Goal: Information Seeking & Learning: Check status

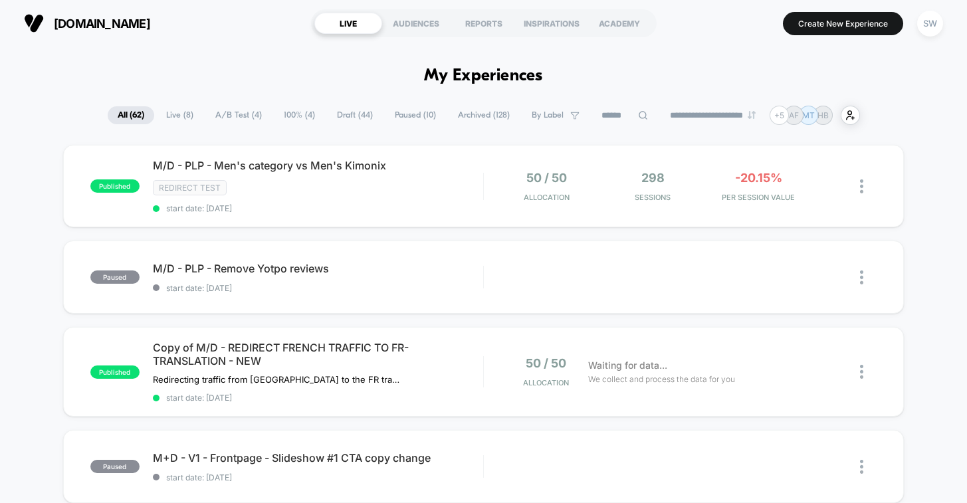
click at [236, 113] on span "A/B Test ( 4 )" at bounding box center [238, 115] width 66 height 18
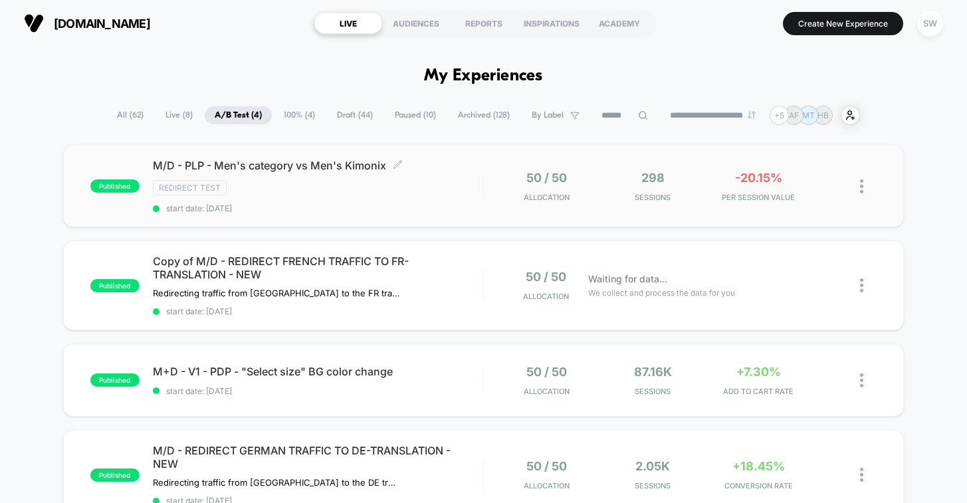
click at [479, 187] on div "Redirect Test" at bounding box center [318, 187] width 330 height 15
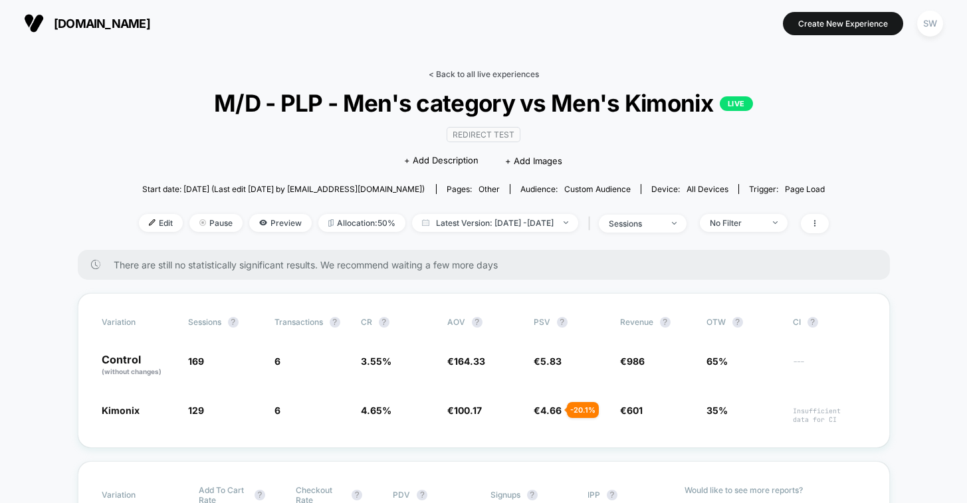
click at [455, 74] on link "< Back to all live experiences" at bounding box center [483, 74] width 110 height 10
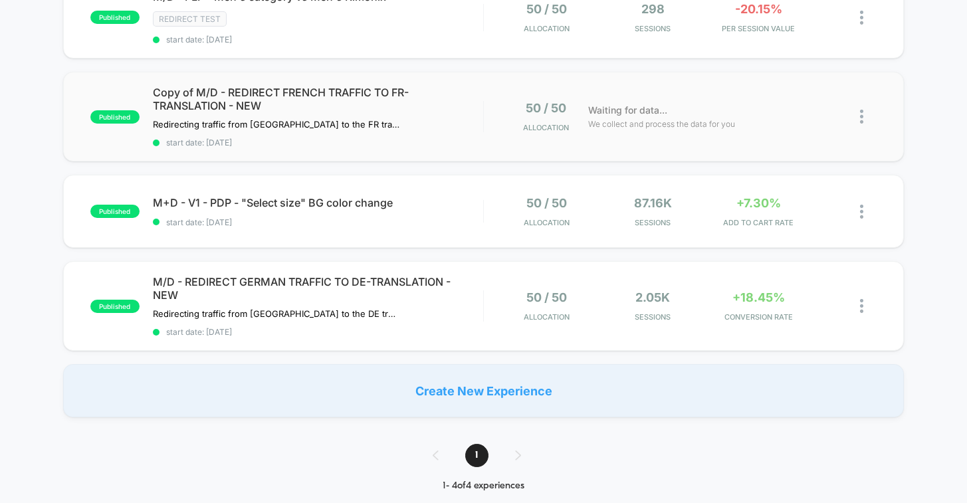
scroll to position [173, 0]
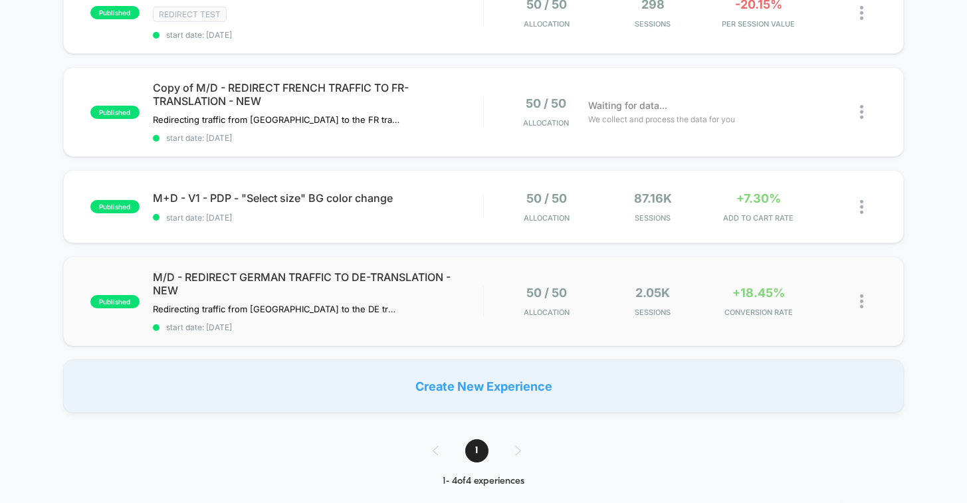
click at [504, 276] on div "published M/D - REDIRECT GERMAN TRAFFIC TO DE-TRANSLATION - NEW Redirecting tra…" at bounding box center [483, 301] width 841 height 90
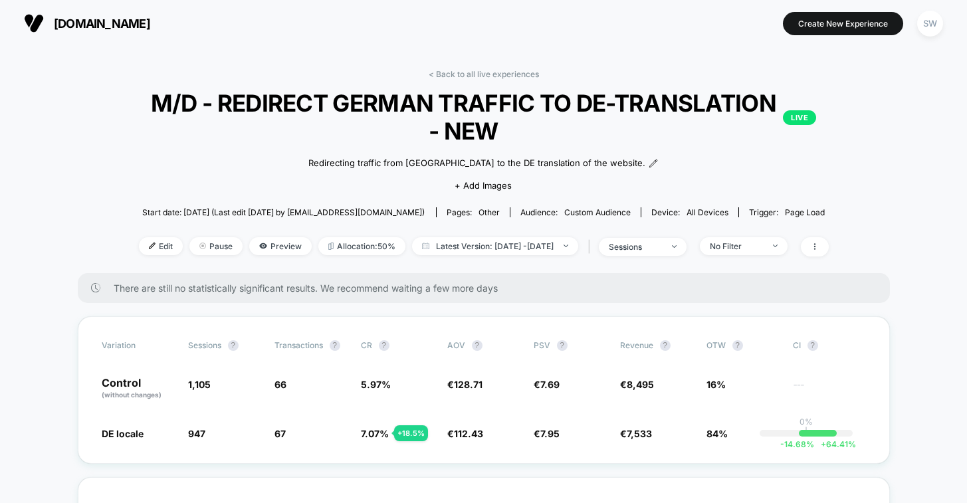
click at [486, 78] on link "< Back to all live experiences" at bounding box center [483, 74] width 110 height 10
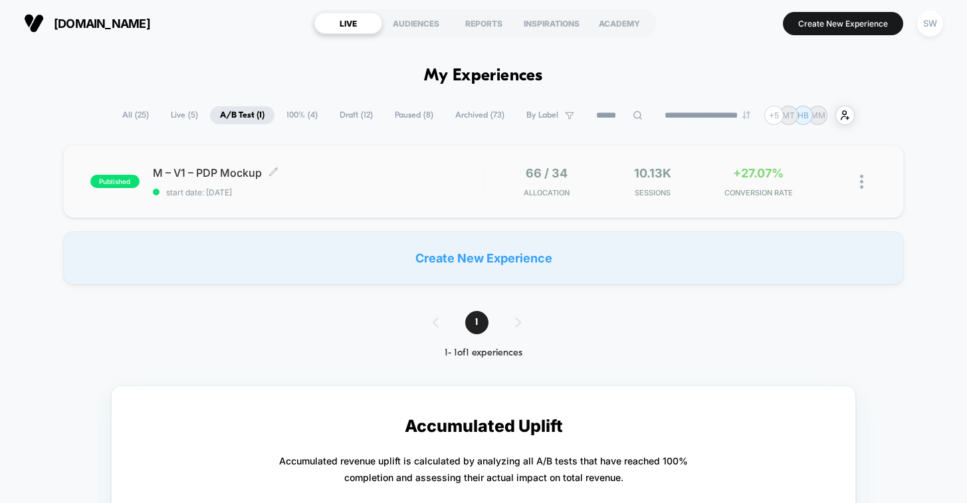
click at [419, 175] on span "M – V1 – PDP Mockup Click to edit experience details" at bounding box center [318, 172] width 330 height 13
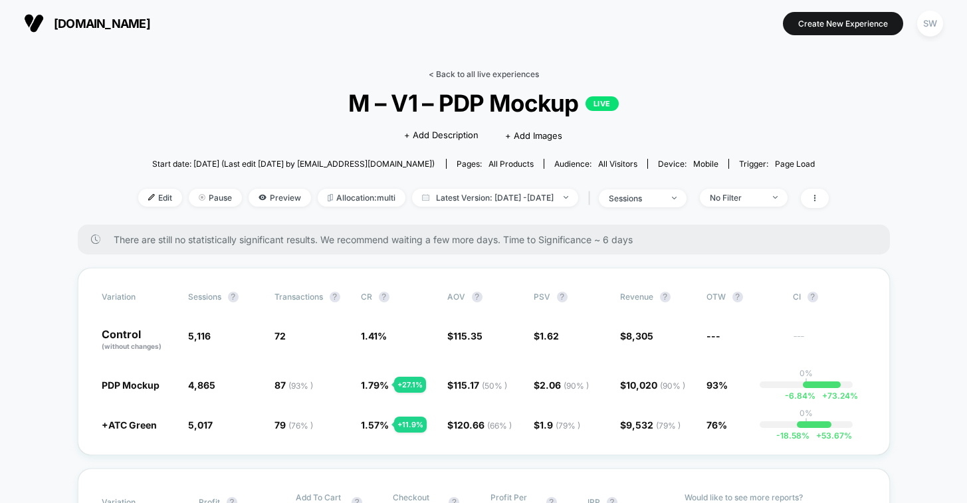
click at [473, 74] on link "< Back to all live experiences" at bounding box center [483, 74] width 110 height 10
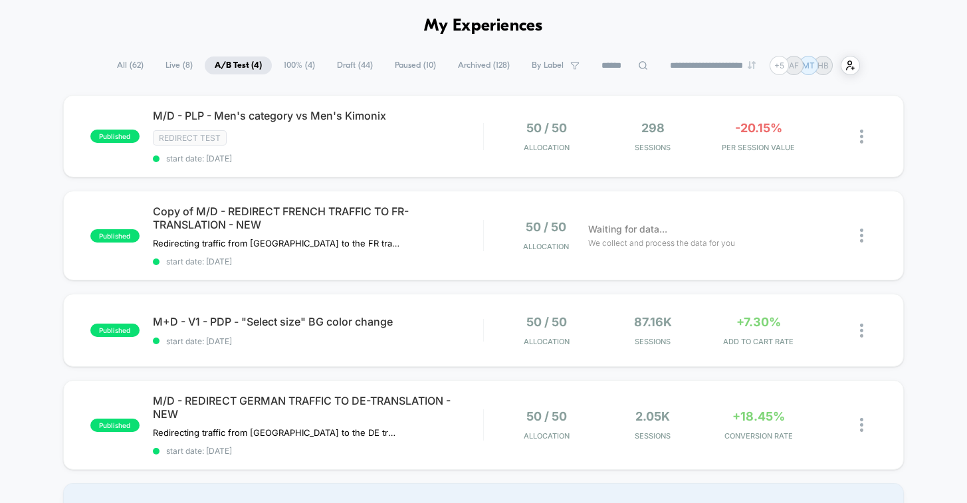
scroll to position [52, 0]
